Goal: Transaction & Acquisition: Book appointment/travel/reservation

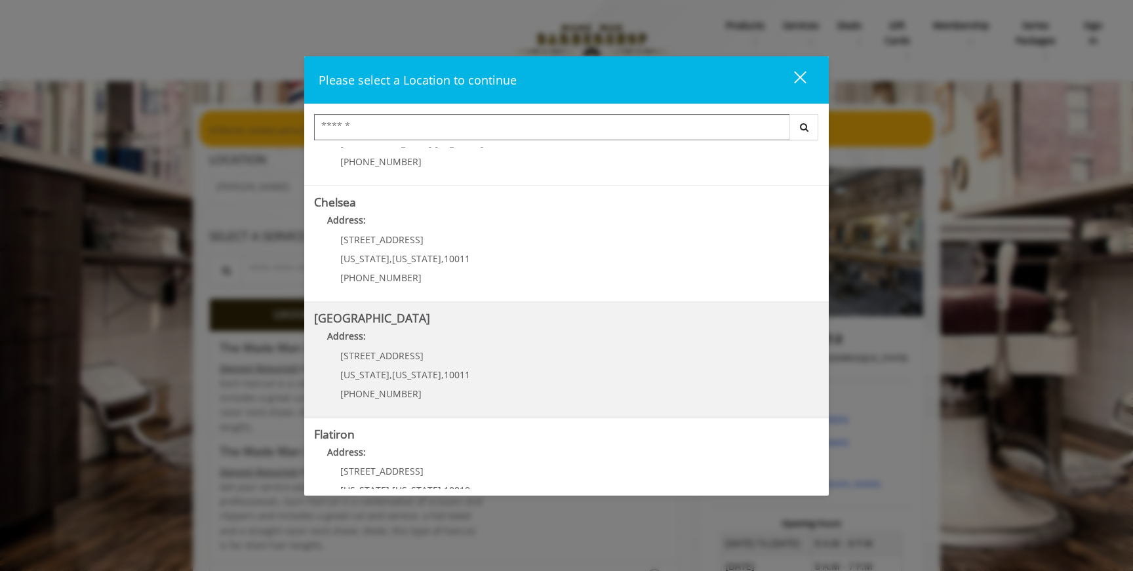
scroll to position [236, 0]
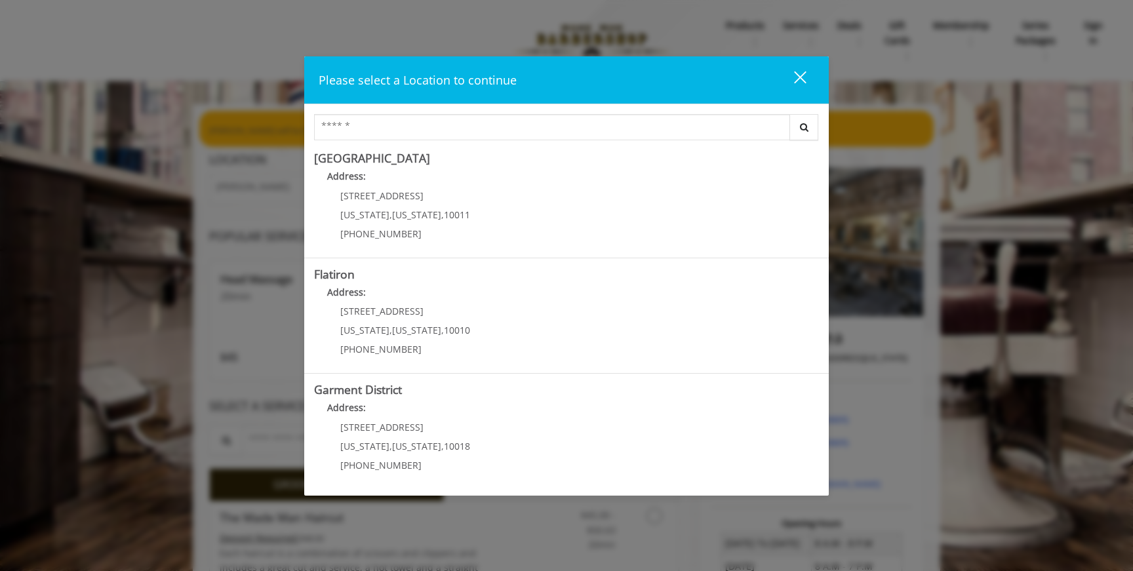
click at [804, 73] on div "close dialog" at bounding box center [800, 77] width 12 height 12
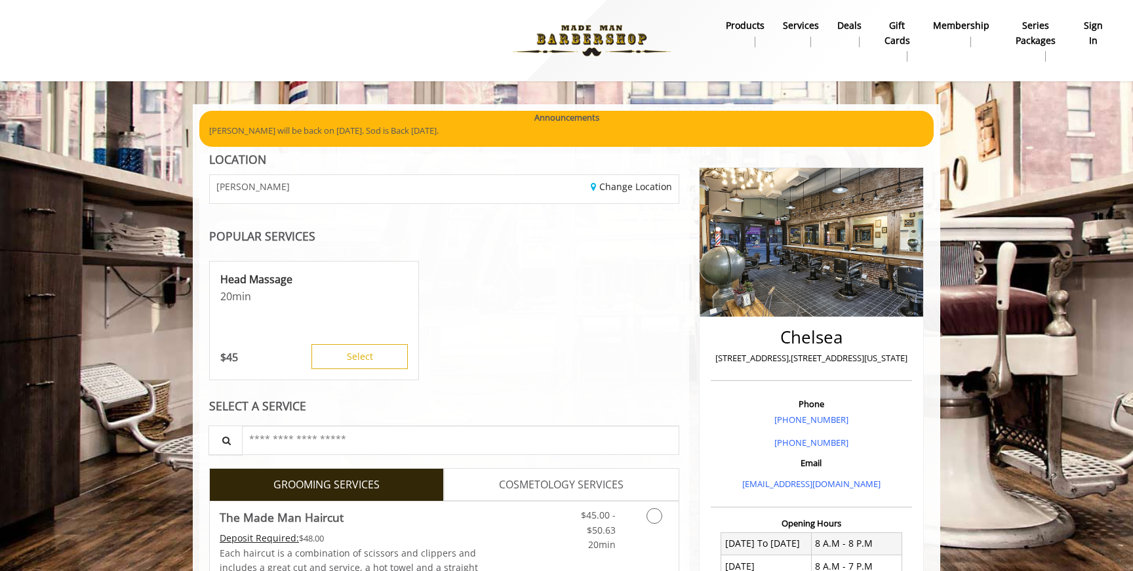
click at [1101, 28] on b "sign in" at bounding box center [1093, 32] width 22 height 29
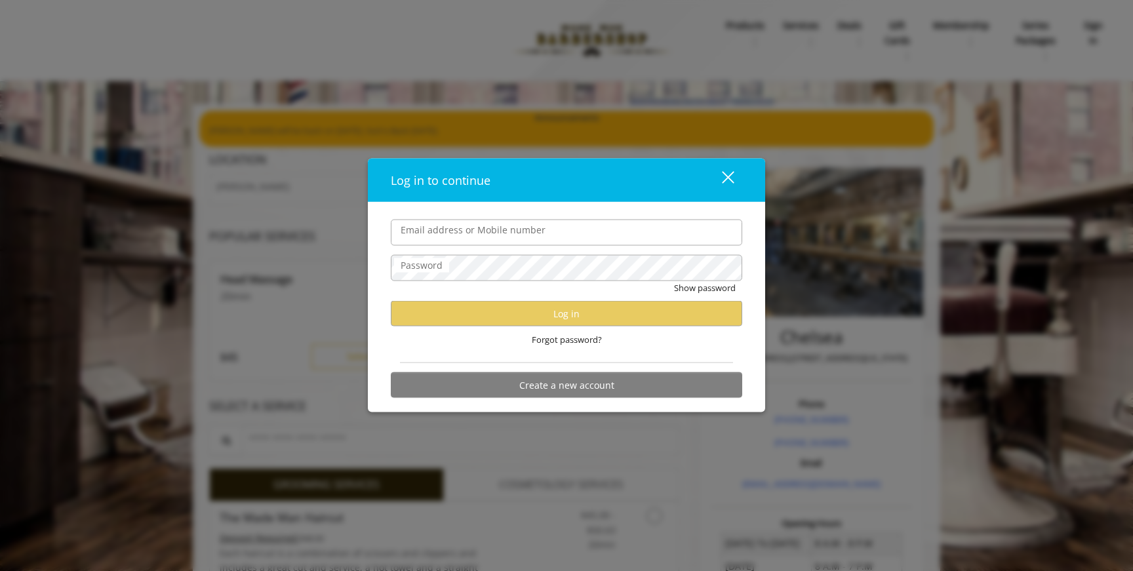
type input "**********"
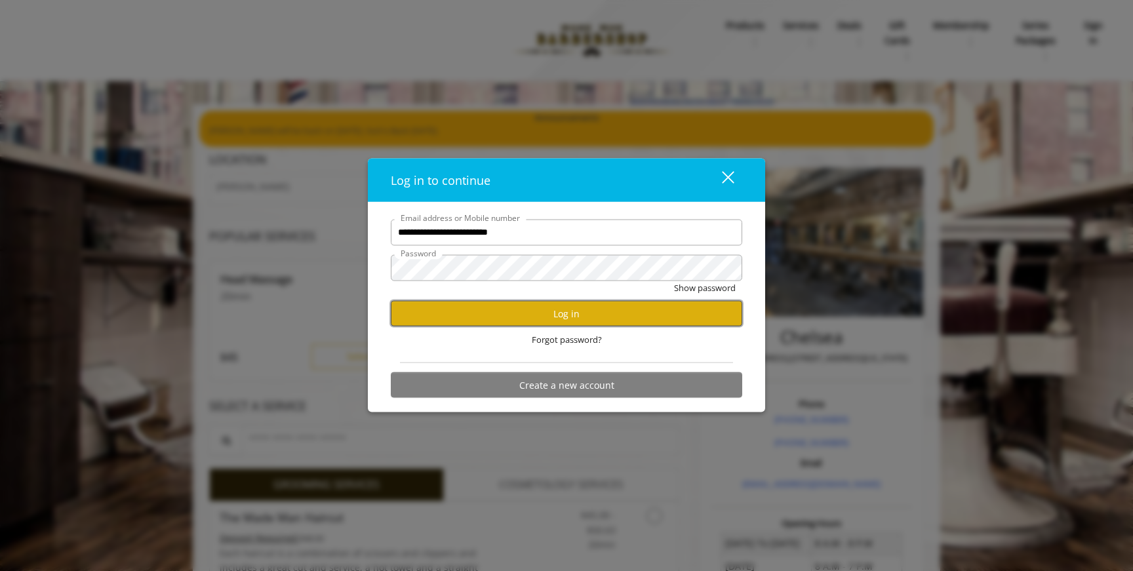
click at [547, 310] on button "Log in" at bounding box center [566, 314] width 351 height 26
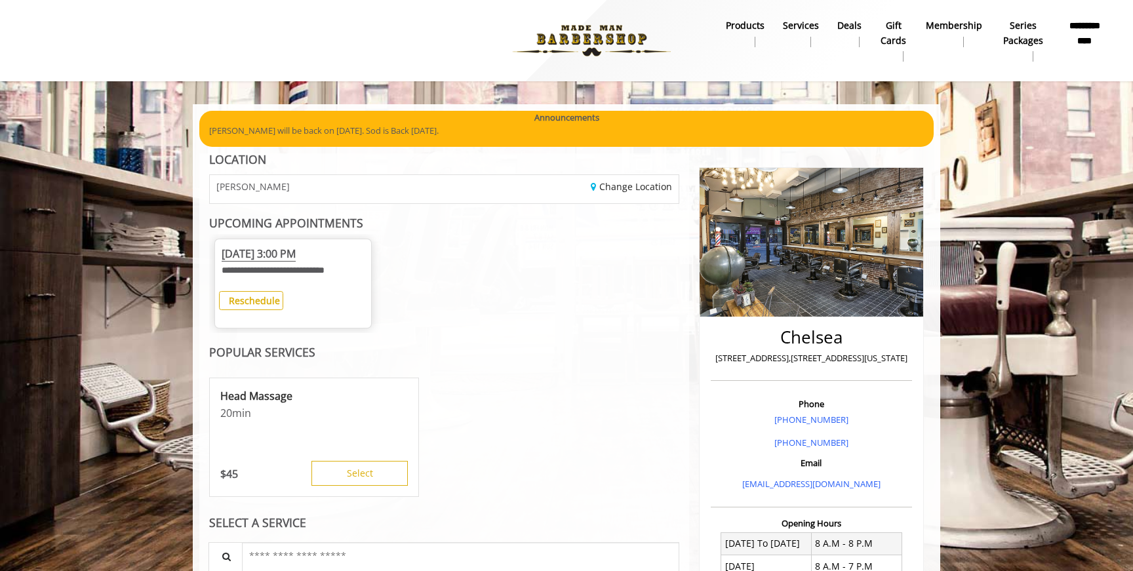
click at [272, 298] on b "Reschedule" at bounding box center [254, 300] width 51 height 12
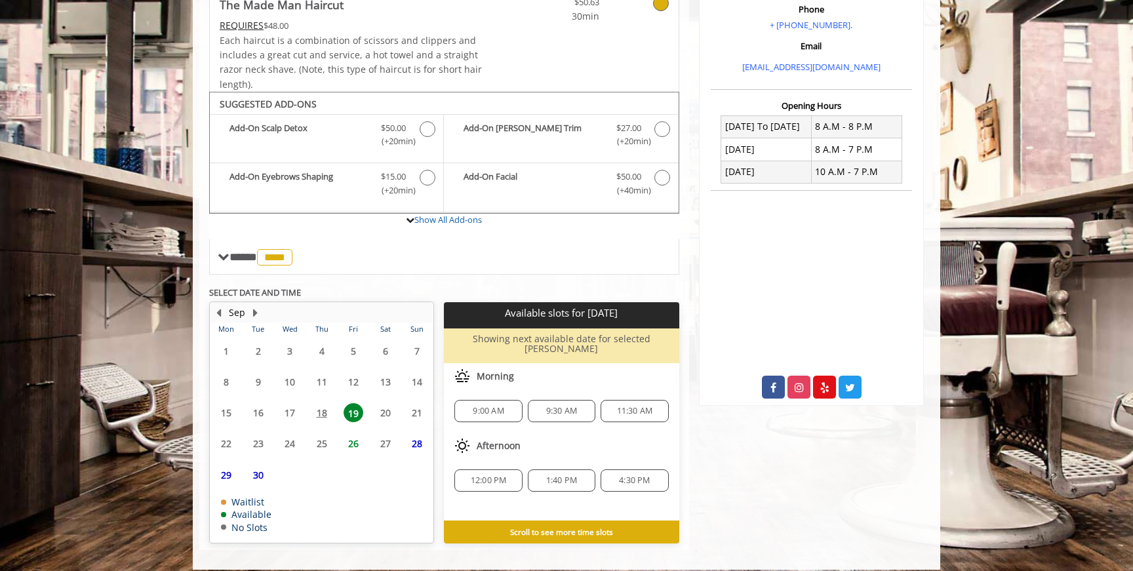
scroll to position [256, 0]
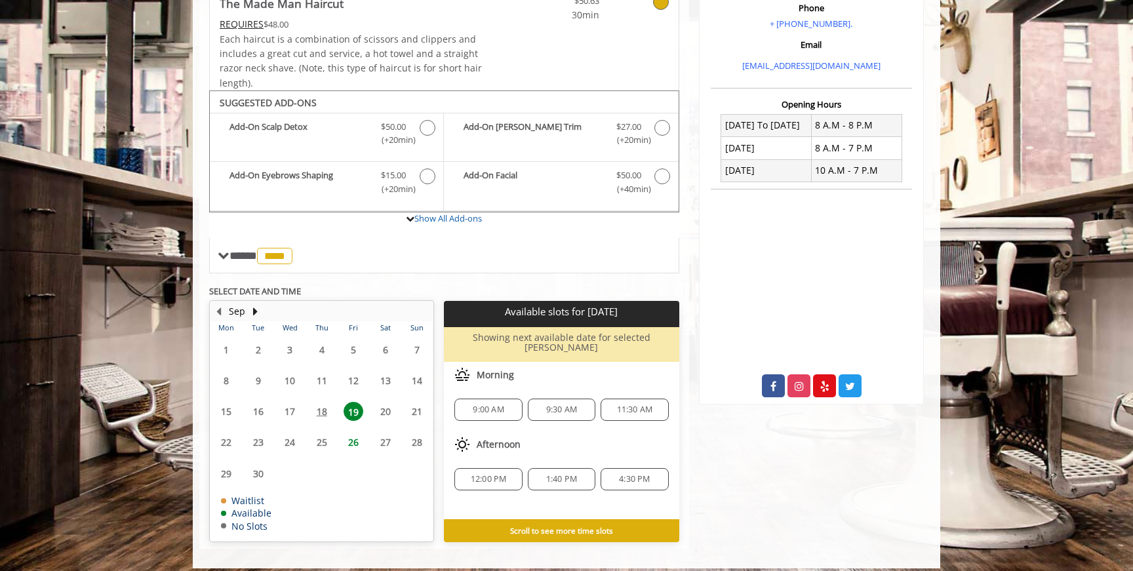
click at [618, 474] on span "4:30 PM" at bounding box center [634, 479] width 56 height 10
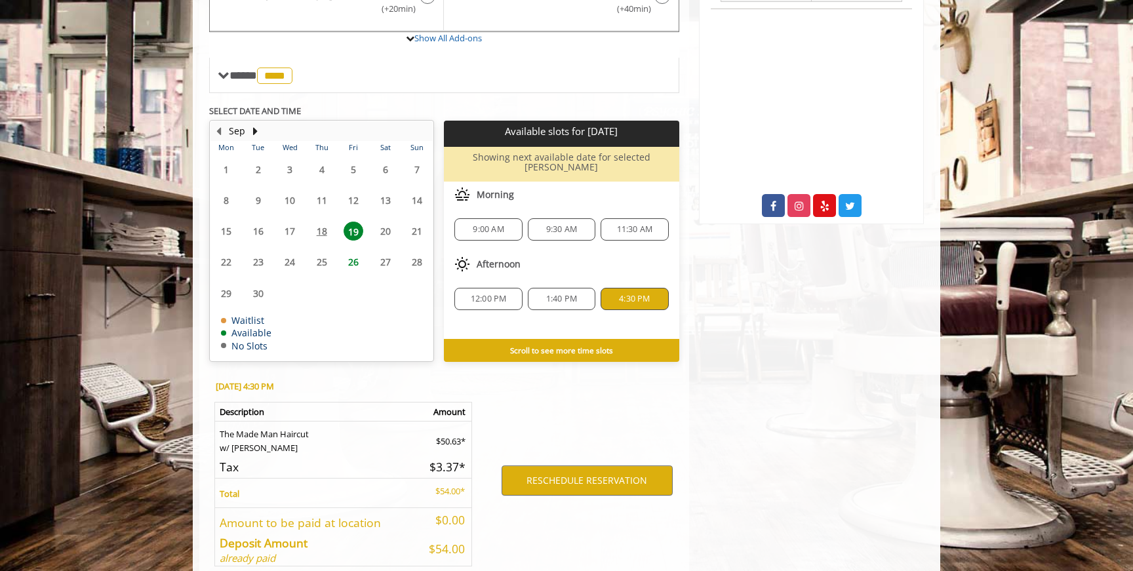
scroll to position [492, 0]
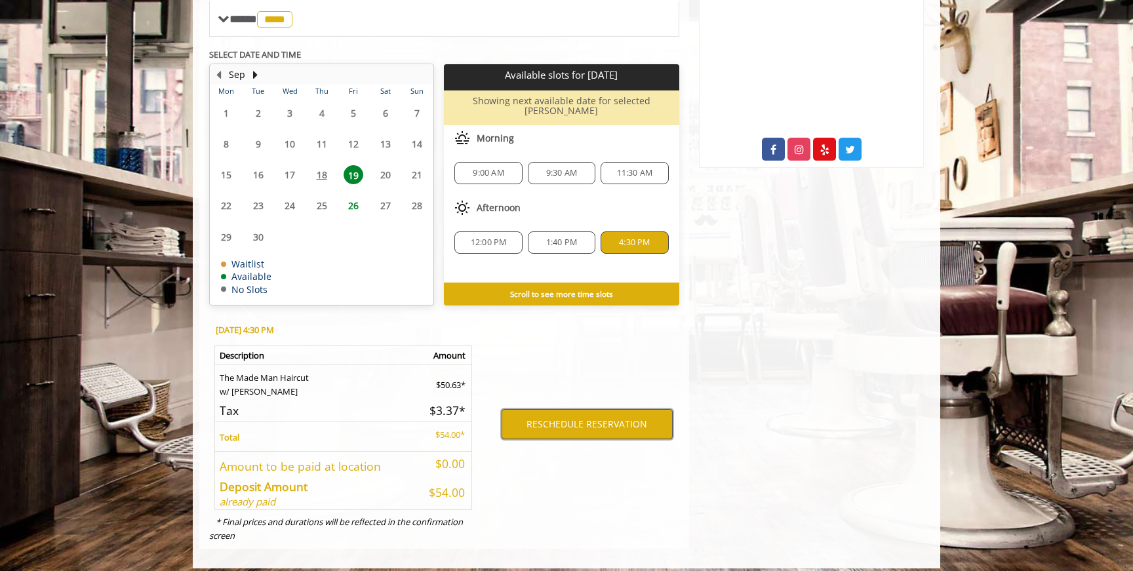
click at [591, 411] on button "RESCHEDULE RESERVATION" at bounding box center [586, 424] width 171 height 30
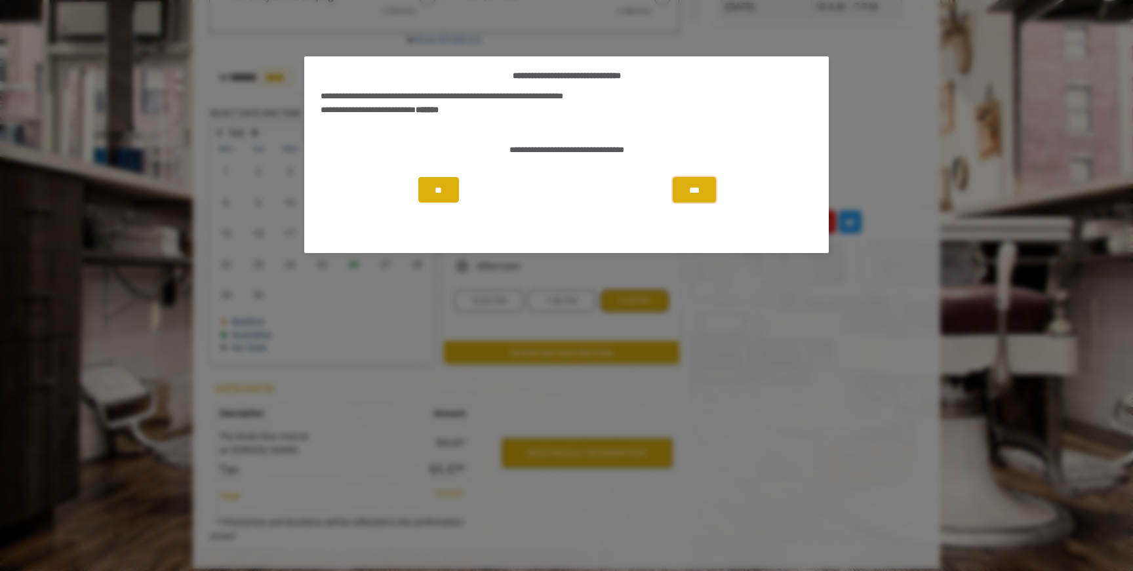
click at [688, 185] on button "***" at bounding box center [693, 190] width 43 height 26
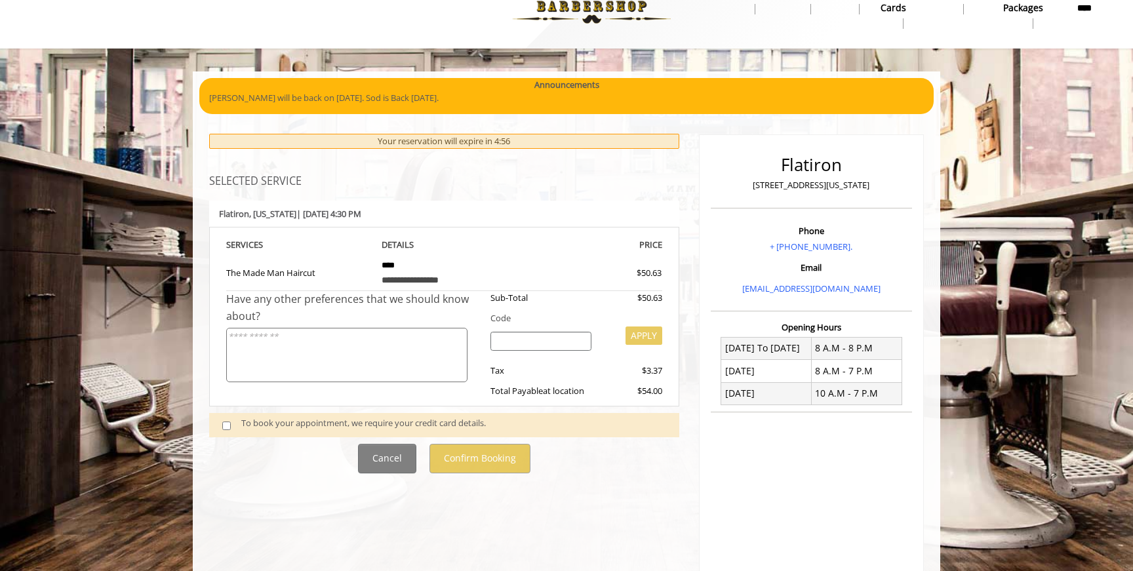
scroll to position [49, 0]
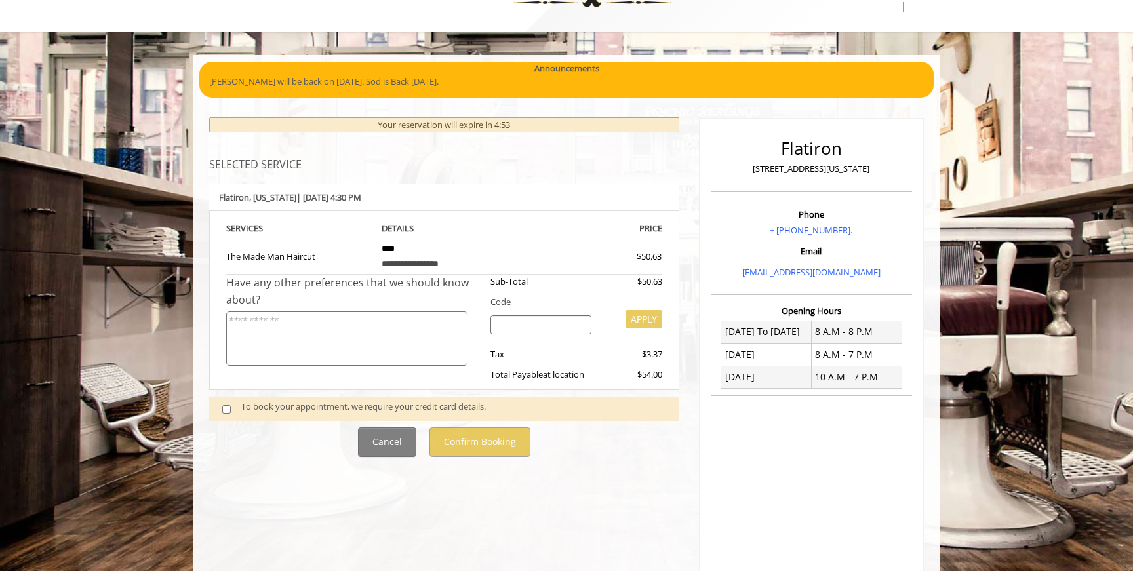
click at [234, 411] on span at bounding box center [231, 409] width 39 height 18
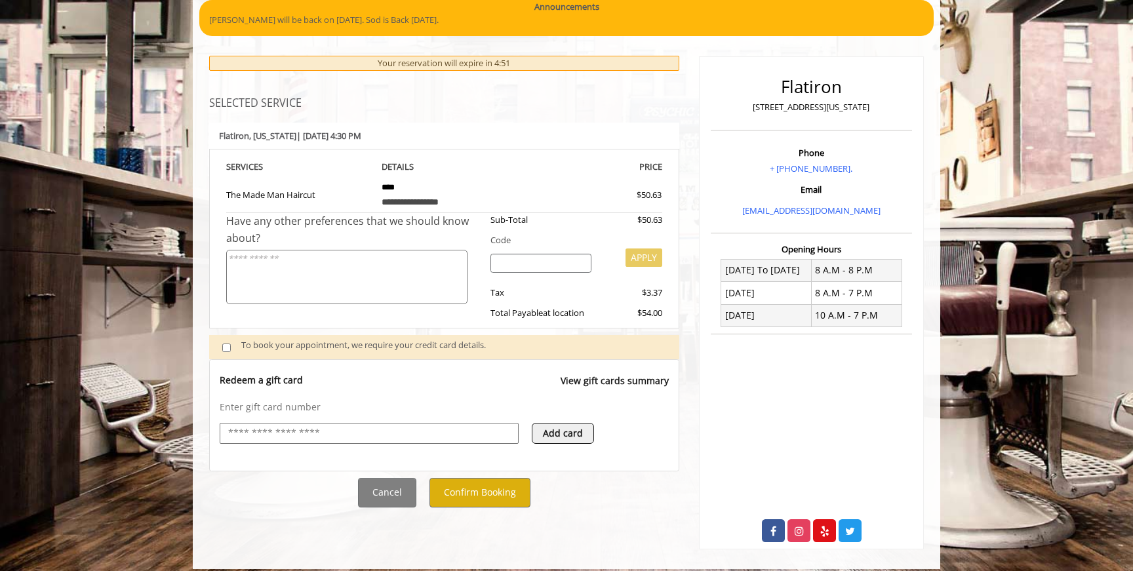
scroll to position [113, 0]
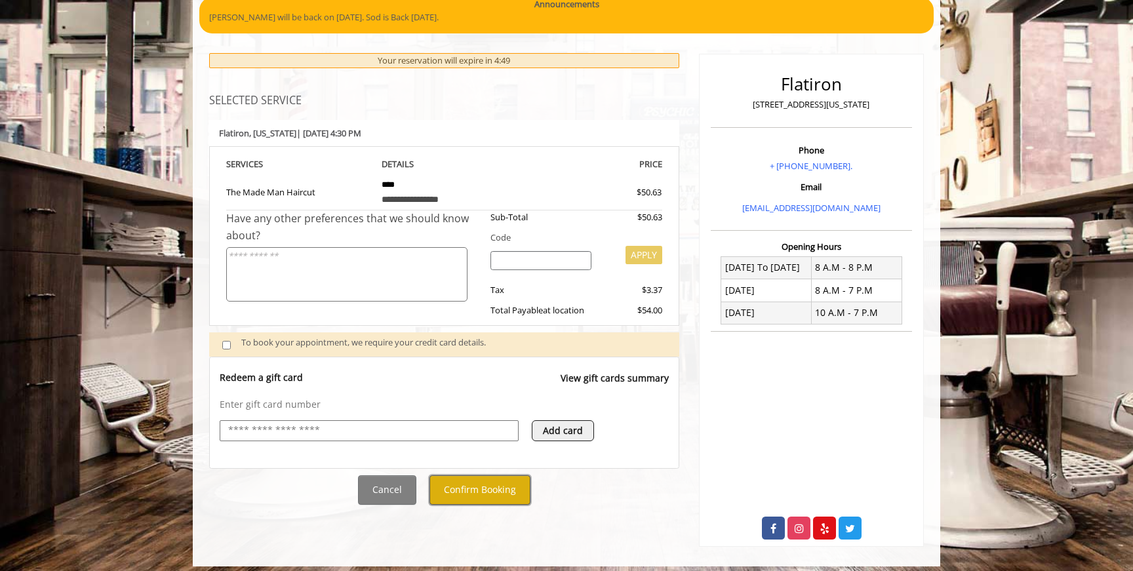
click at [486, 499] on button "Confirm Booking" at bounding box center [479, 489] width 101 height 29
